Goal: Information Seeking & Learning: Learn about a topic

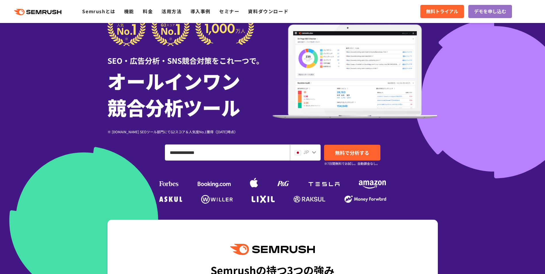
type input "**********"
click at [318, 152] on div "JP" at bounding box center [305, 153] width 31 height 16
click at [343, 152] on span "無料で分析する" at bounding box center [352, 152] width 34 height 7
